Goal: Transaction & Acquisition: Purchase product/service

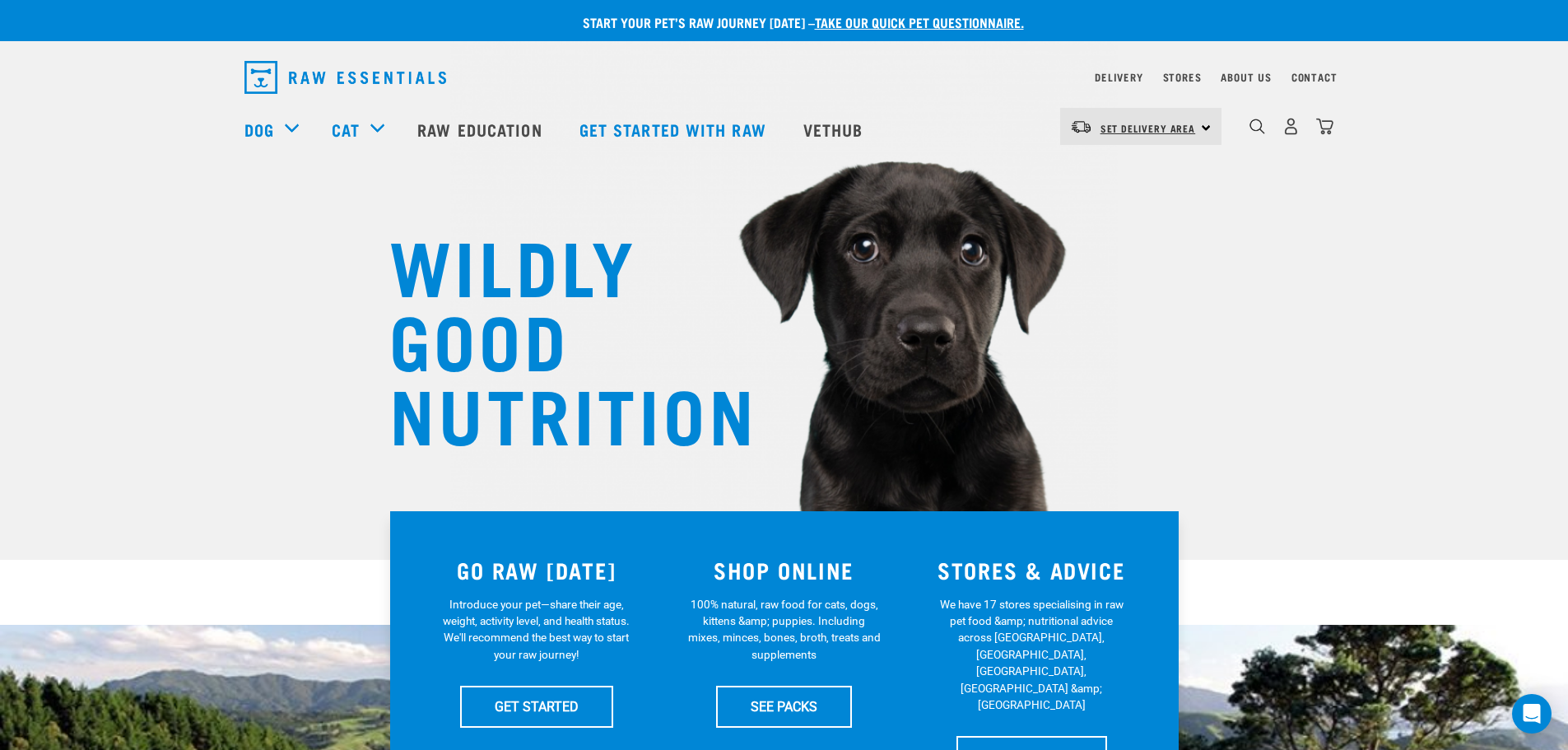
click at [1133, 131] on span "Set Delivery Area" at bounding box center [1148, 127] width 96 height 6
click at [1133, 163] on link "[GEOGRAPHIC_DATA]" at bounding box center [1139, 173] width 158 height 36
click at [1100, 117] on link "[GEOGRAPHIC_DATA]" at bounding box center [1150, 128] width 100 height 27
click at [1100, 162] on link "[GEOGRAPHIC_DATA]" at bounding box center [1139, 173] width 158 height 36
click at [1124, 74] on link "Delivery" at bounding box center [1119, 77] width 48 height 6
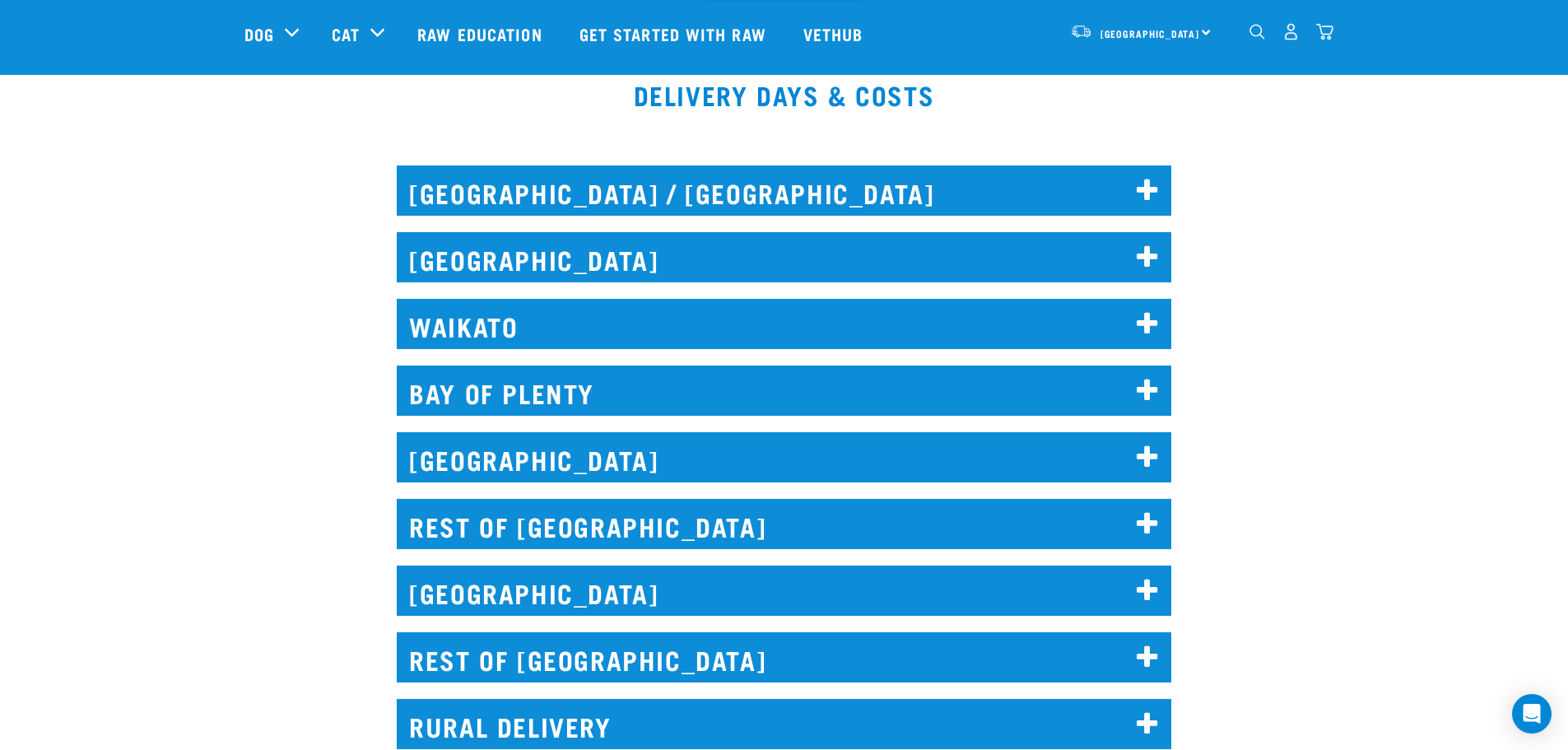
scroll to position [741, 0]
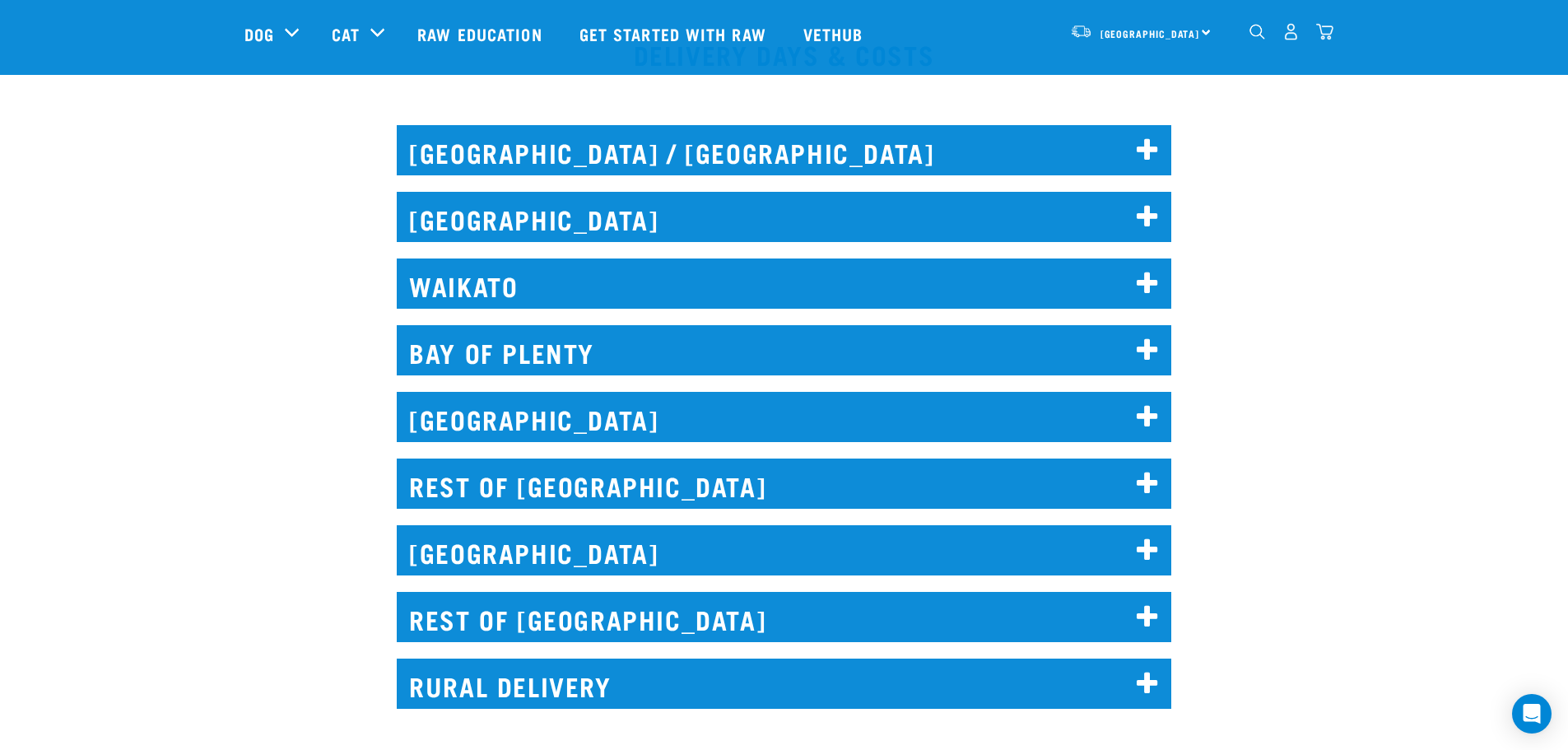
click at [768, 422] on h2 "[GEOGRAPHIC_DATA]" at bounding box center [784, 416] width 775 height 50
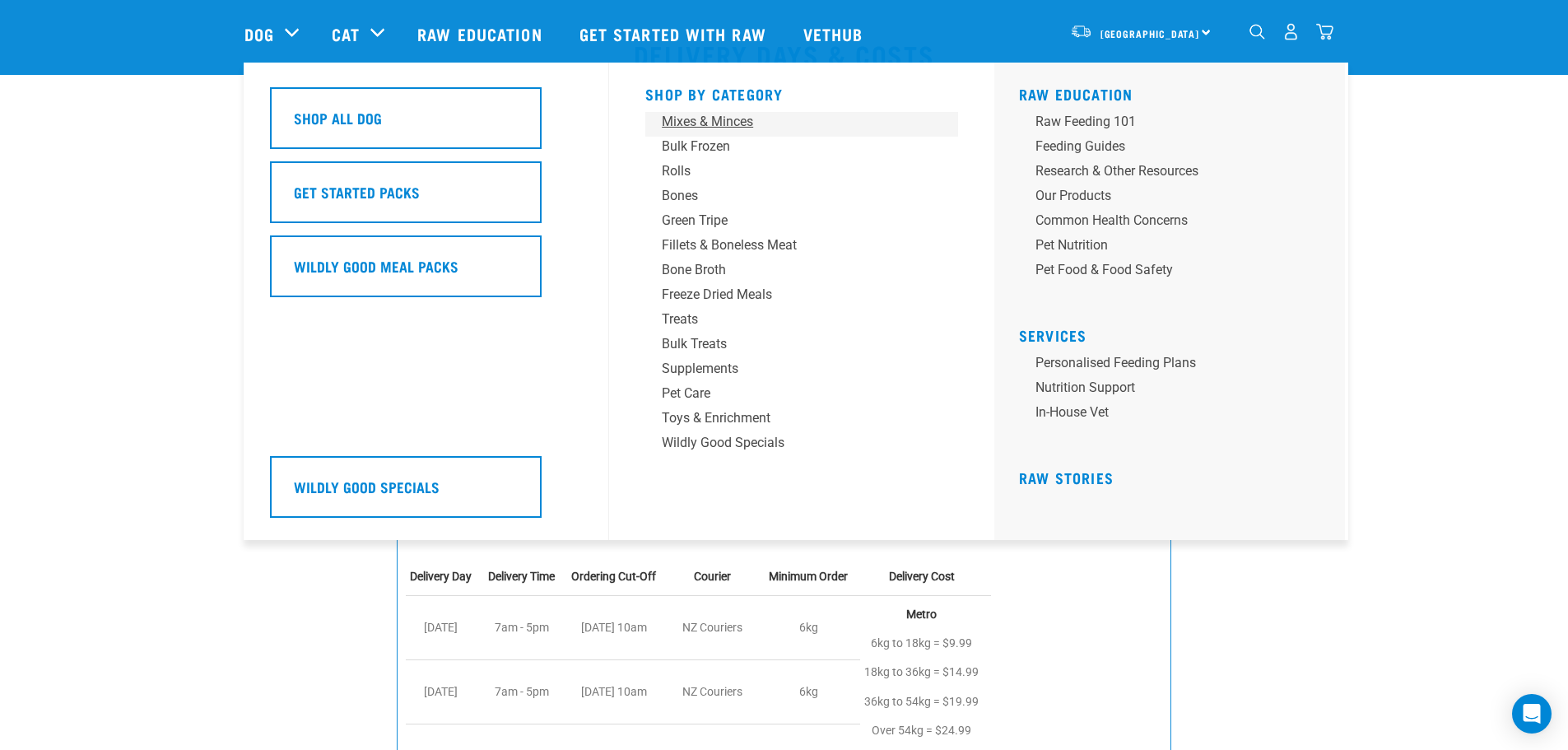
click at [715, 121] on div "Mixes & Minces" at bounding box center [790, 121] width 256 height 20
click at [716, 123] on div "Mixes & Minces" at bounding box center [790, 121] width 256 height 20
click at [711, 120] on div "Mixes & Minces" at bounding box center [790, 121] width 256 height 20
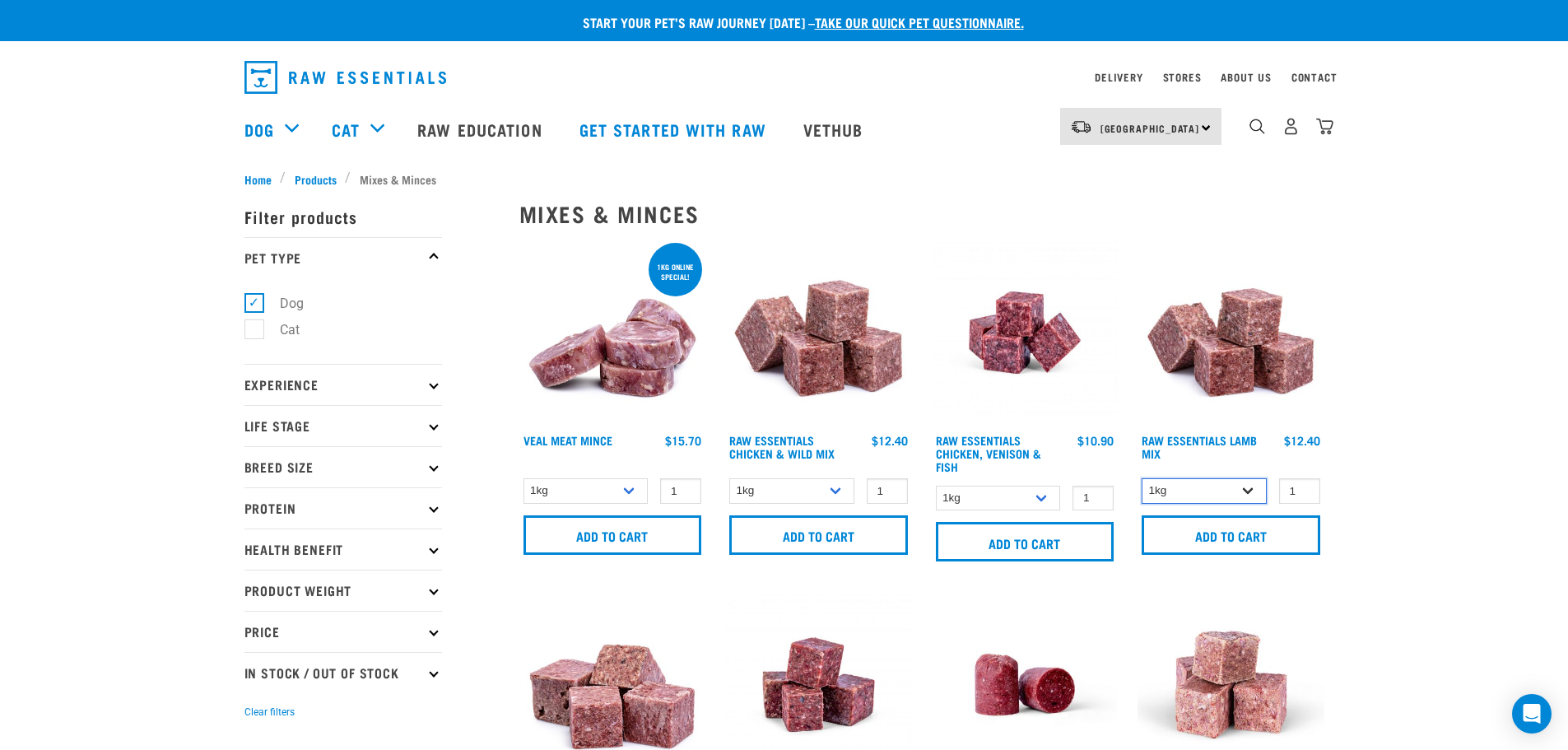
click at [1246, 488] on select "1kg 3kg Bulk (10kg)" at bounding box center [1205, 491] width 125 height 26
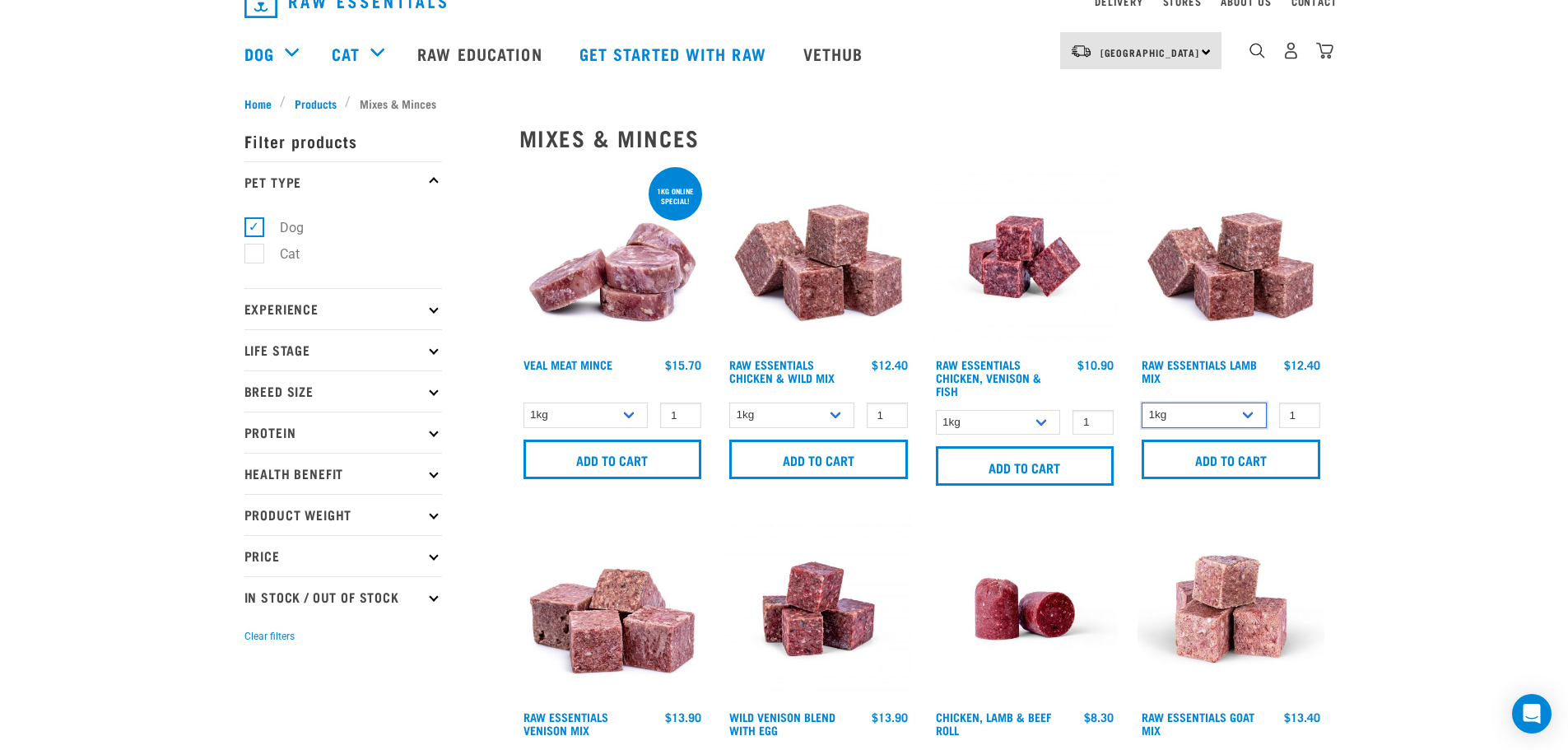
scroll to position [165, 0]
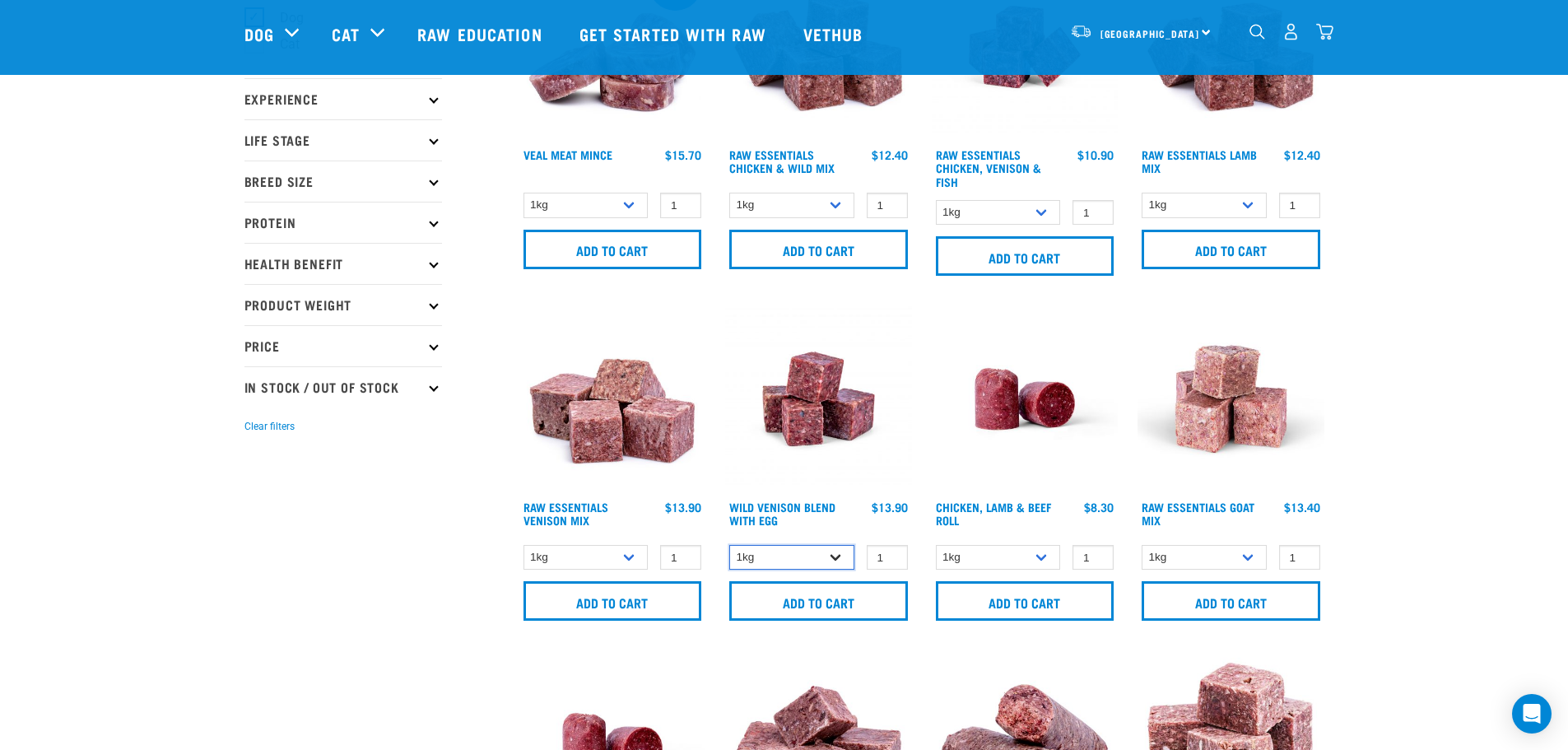
click at [838, 558] on select "1kg 3kg Bulk (10kg)" at bounding box center [792, 558] width 125 height 26
select select "50722"
click at [729, 545] on select "1kg 3kg Bulk (10kg)" at bounding box center [792, 558] width 125 height 26
click at [805, 600] on input "Add to cart" at bounding box center [818, 601] width 179 height 39
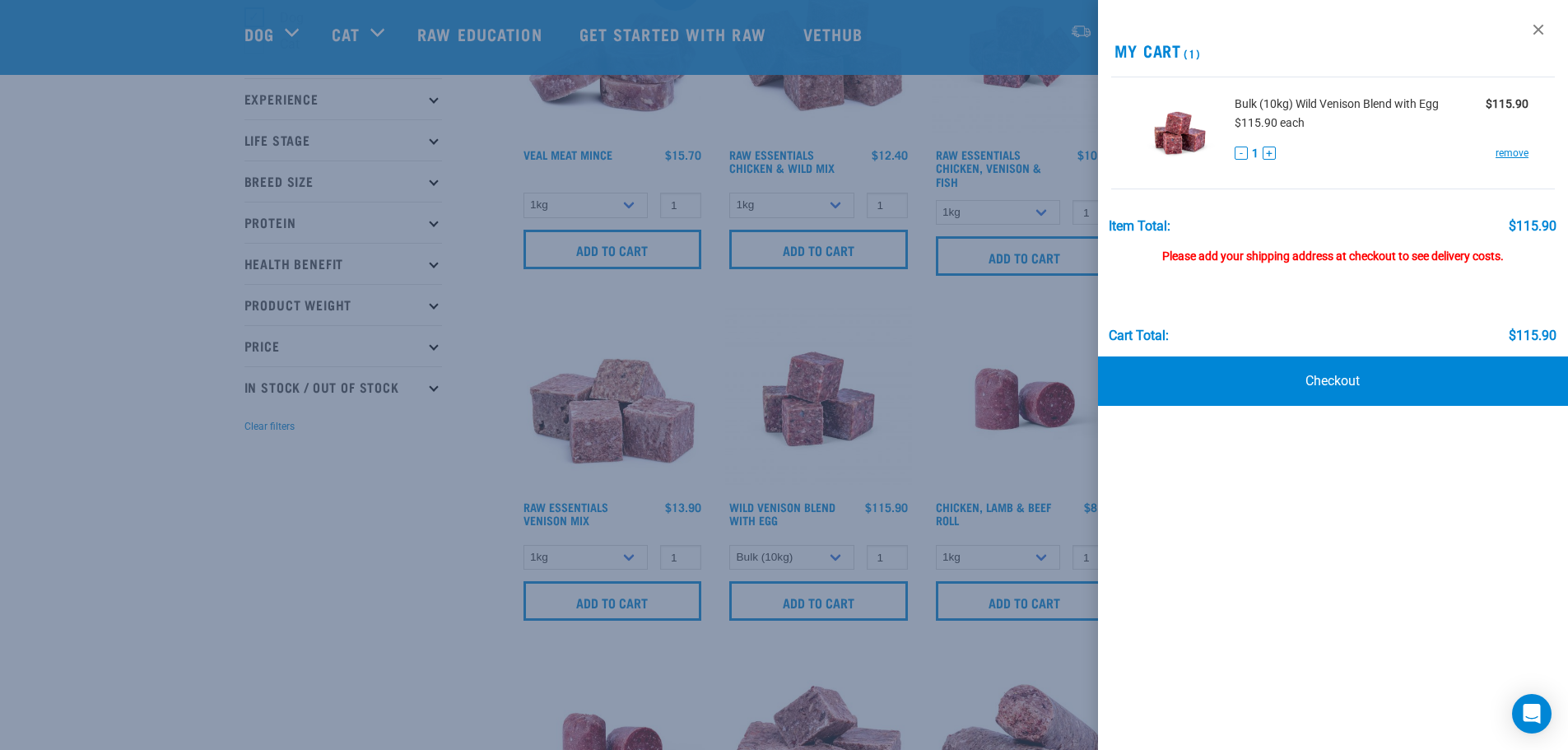
click at [1230, 23] on div "View past orders / re-order My Cart (1) Bulk (10kg) Wild Venison Blend with Egg…" at bounding box center [1334, 375] width 471 height 750
click at [1231, 528] on div "View past orders / re-order My Cart (1) Bulk (10kg) Wild Venison Blend with Egg…" at bounding box center [1334, 375] width 471 height 750
